Goal: Check status: Check status

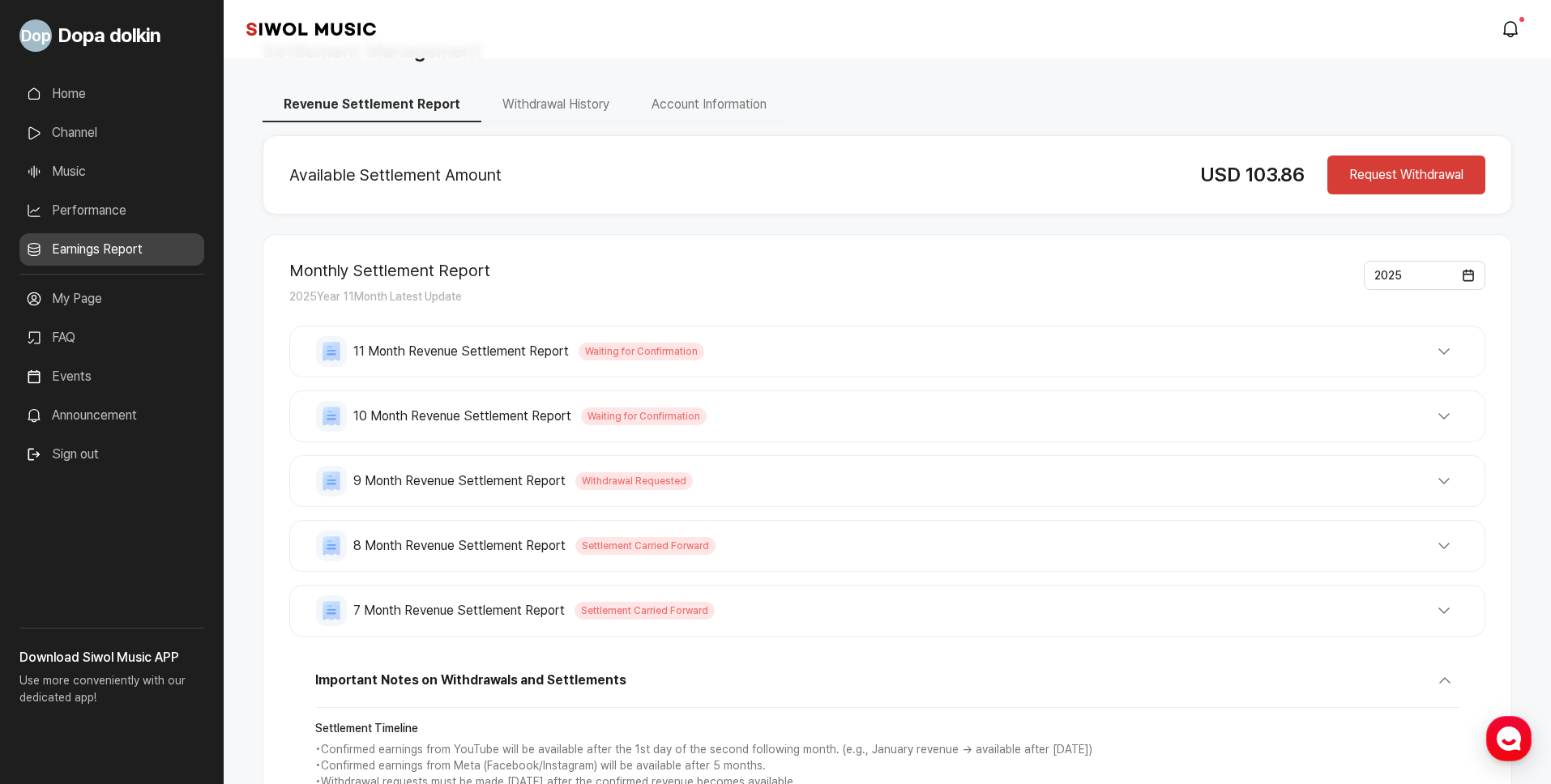
scroll to position [346, 0]
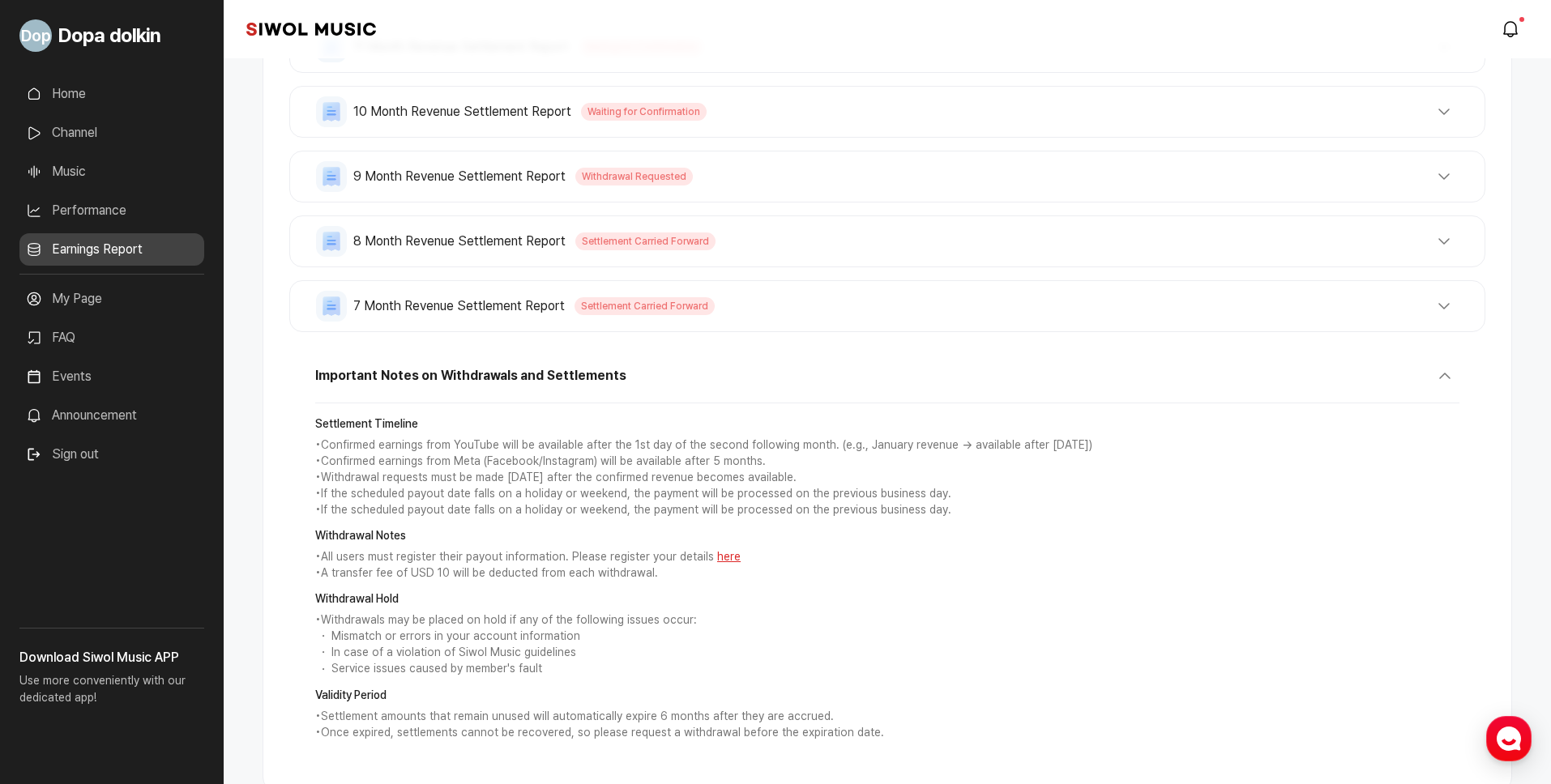
click at [722, 317] on button "7 Month Revenue Settlement Report Settlement Carried Forward" at bounding box center [887, 306] width 1143 height 31
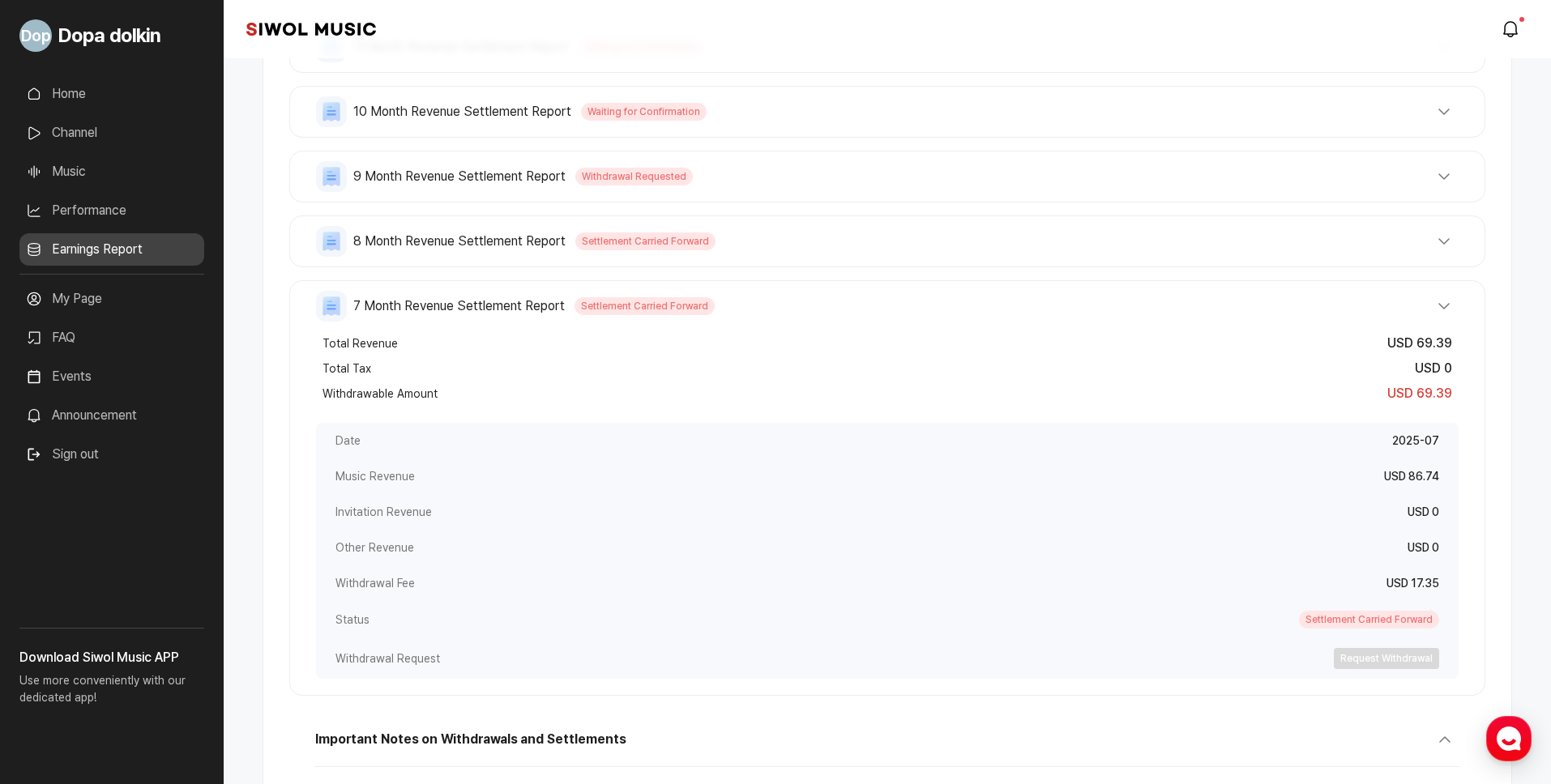
click at [773, 244] on button "8 Month Revenue Settlement Report Settlement Carried Forward" at bounding box center [887, 241] width 1143 height 31
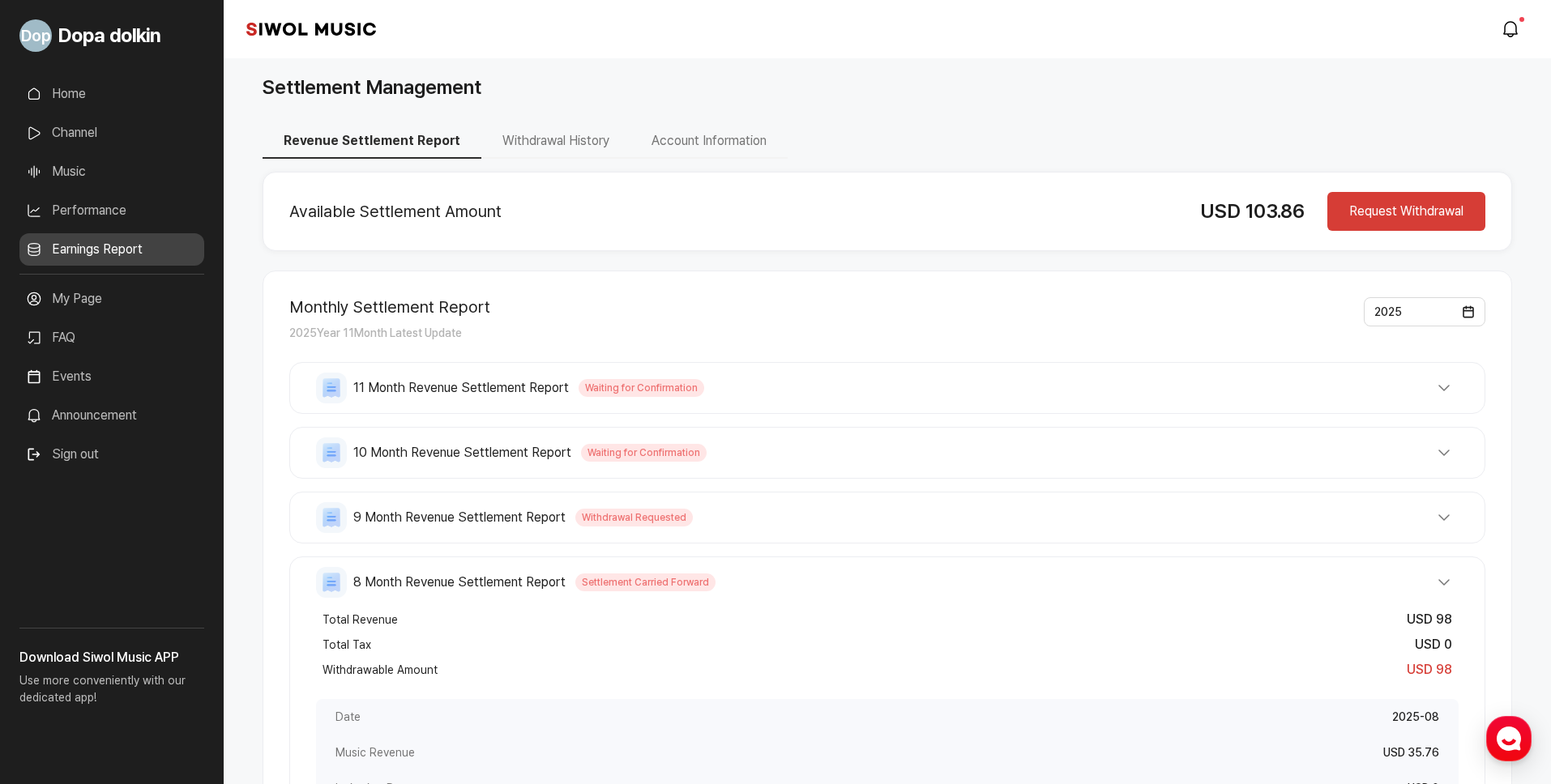
scroll to position [0, 0]
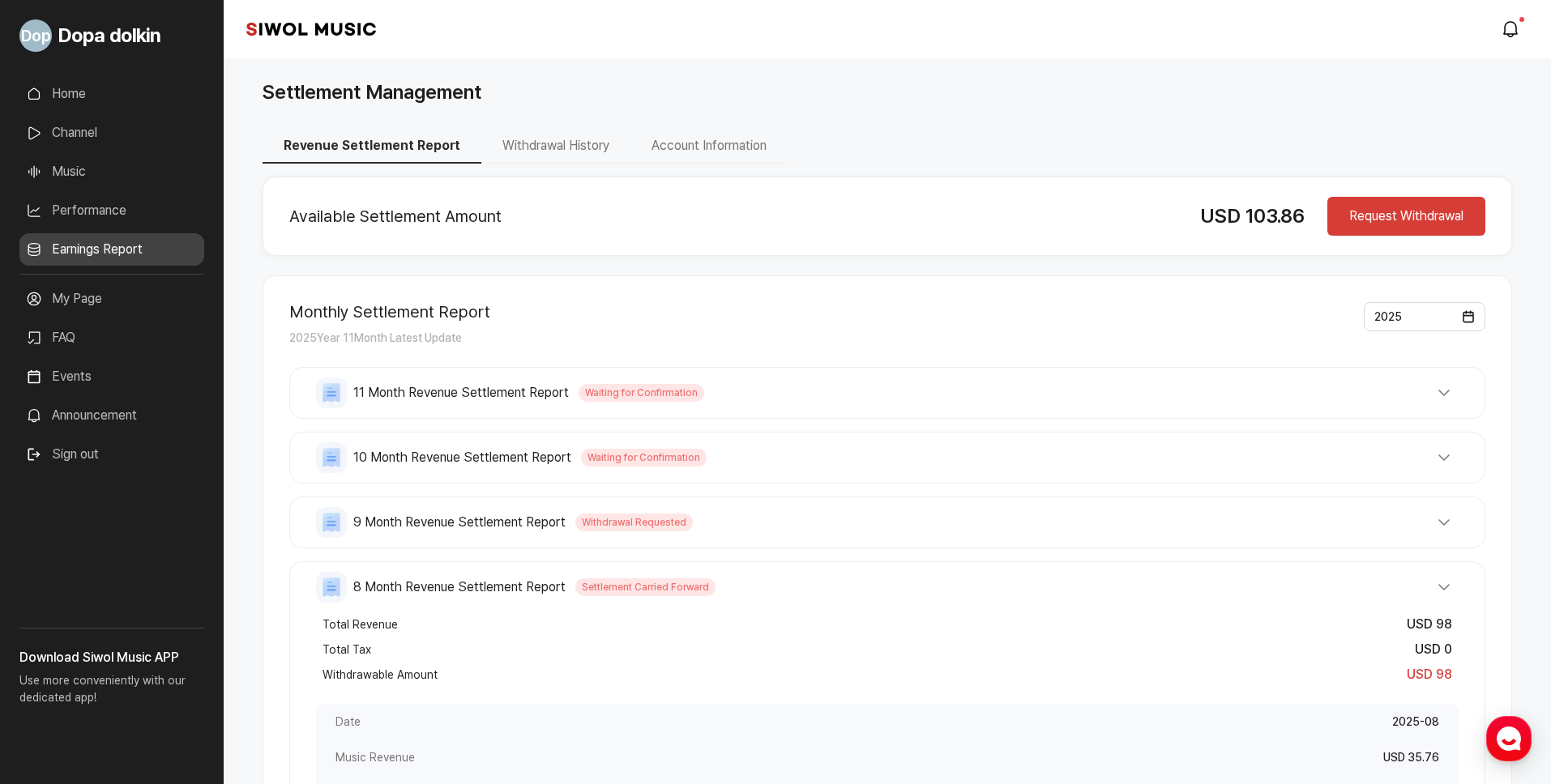
drag, startPoint x: 1103, startPoint y: 48, endPoint x: 1088, endPoint y: 64, distance: 21.9
click at [1093, 60] on main "Siwol Music modal.notifications Settlement Management Revenue Settlement Report…" at bounding box center [887, 797] width 1327 height 1595
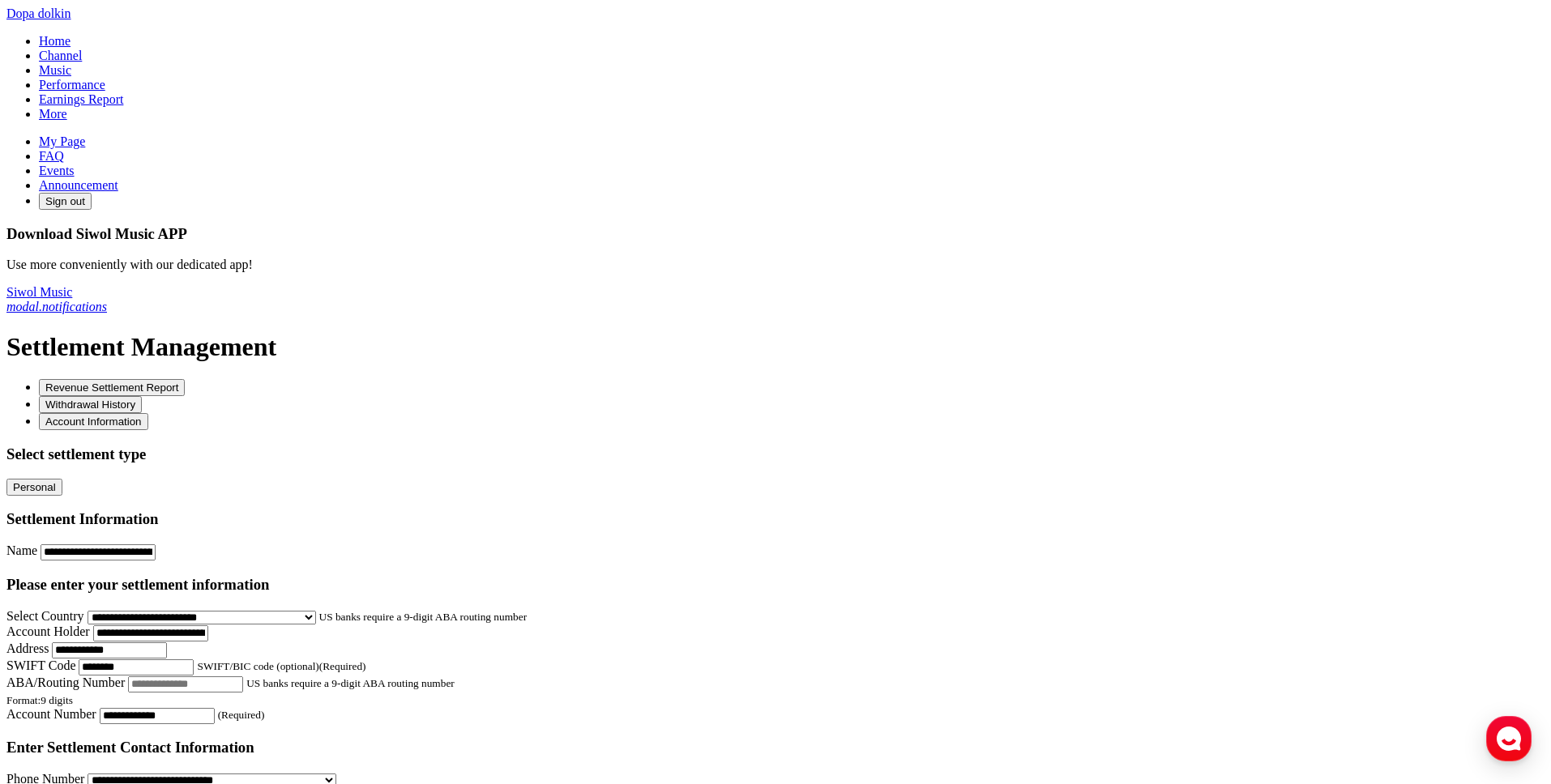
select select "**"
